Goal: Task Accomplishment & Management: Use online tool/utility

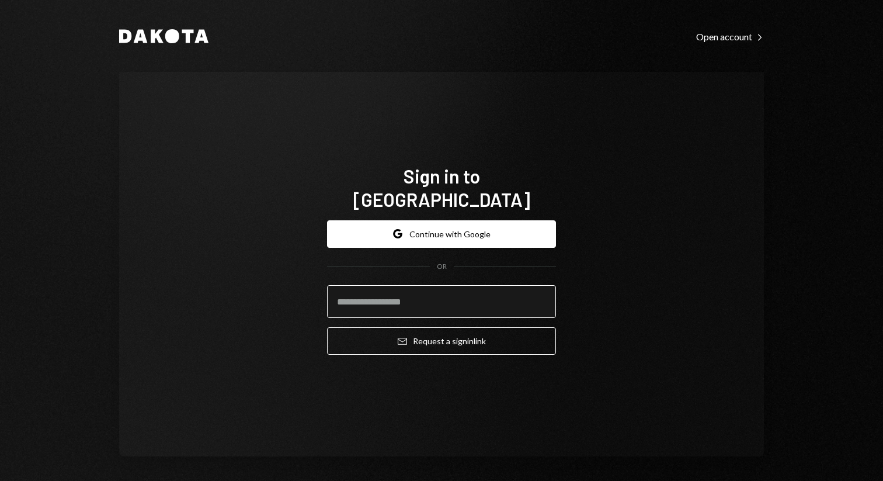
click at [429, 286] on input "email" at bounding box center [441, 301] width 229 height 33
type input "**********"
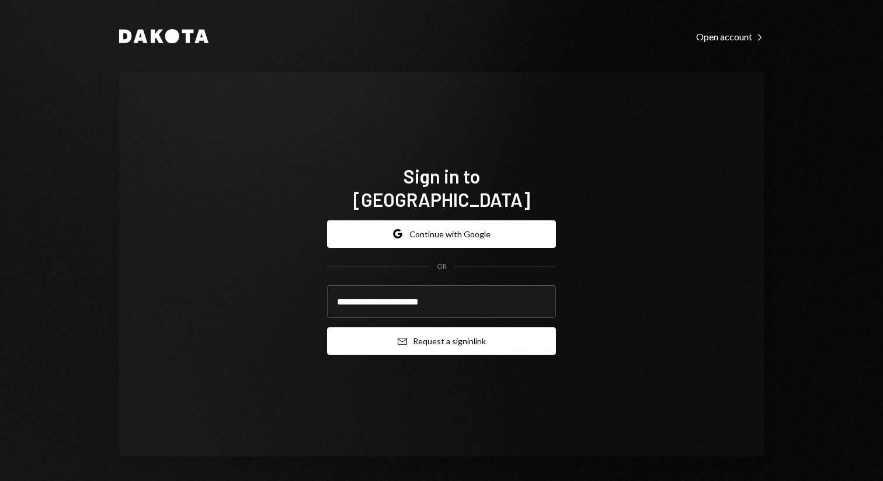
click at [413, 327] on button "Email Request a sign in link" at bounding box center [441, 340] width 229 height 27
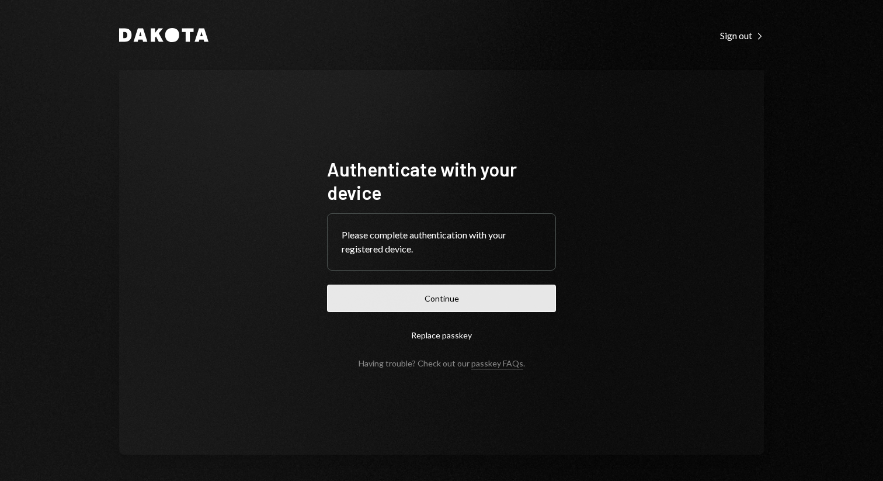
click at [427, 296] on button "Continue" at bounding box center [441, 298] width 229 height 27
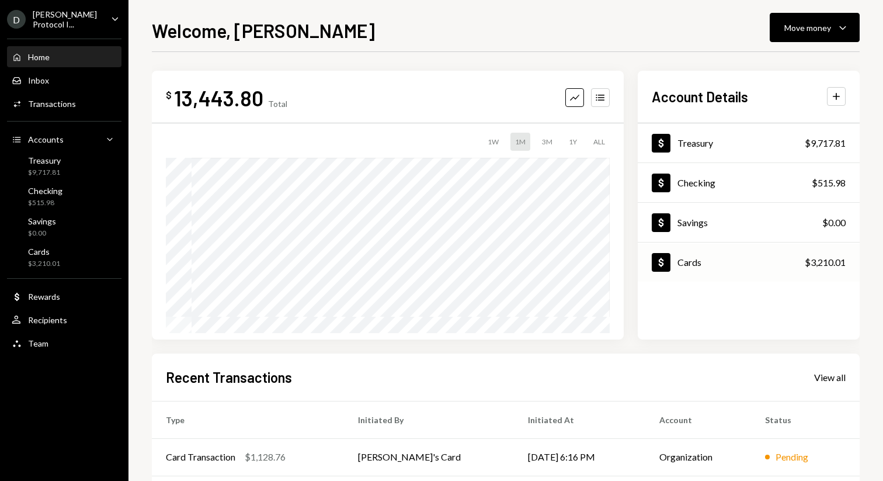
click at [704, 262] on div "Dollar Cards $3,210.01" at bounding box center [749, 263] width 222 height 38
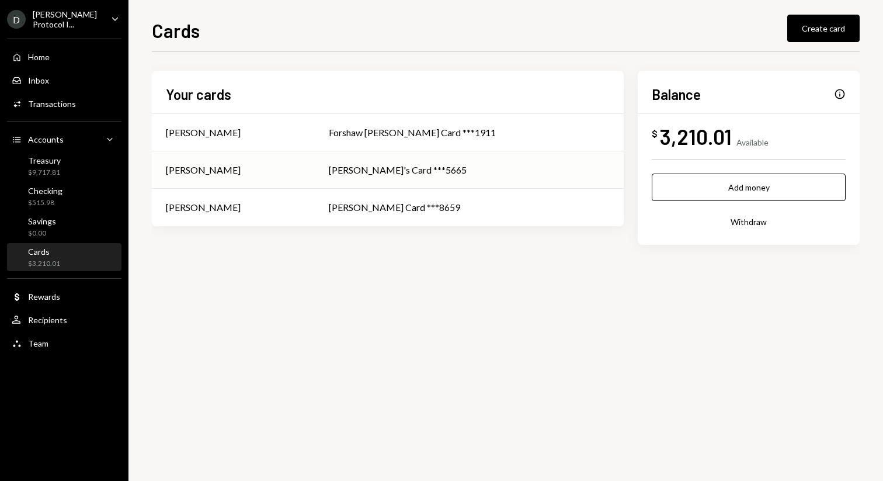
click at [315, 180] on td "[PERSON_NAME]" at bounding box center [233, 169] width 163 height 37
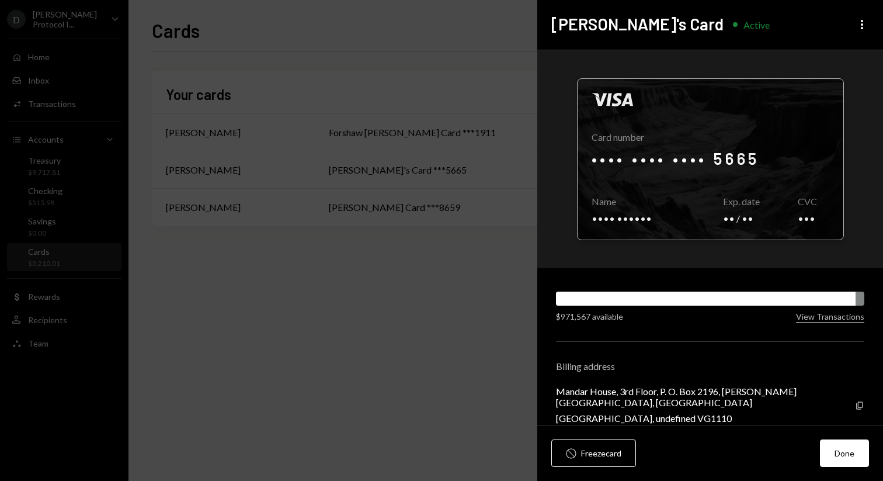
click at [778, 124] on div at bounding box center [711, 159] width 266 height 161
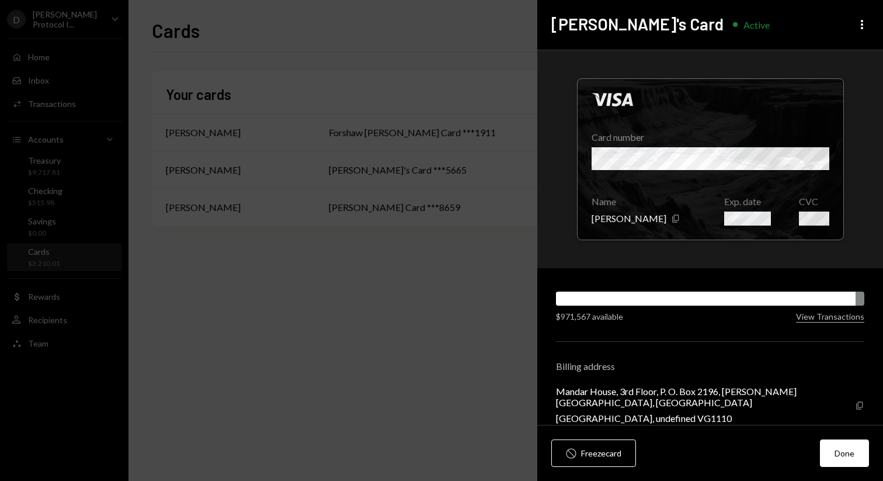
click at [855, 403] on icon "Copy" at bounding box center [859, 405] width 9 height 9
click at [855, 401] on icon "Copy" at bounding box center [859, 405] width 9 height 9
